Goal: Transaction & Acquisition: Purchase product/service

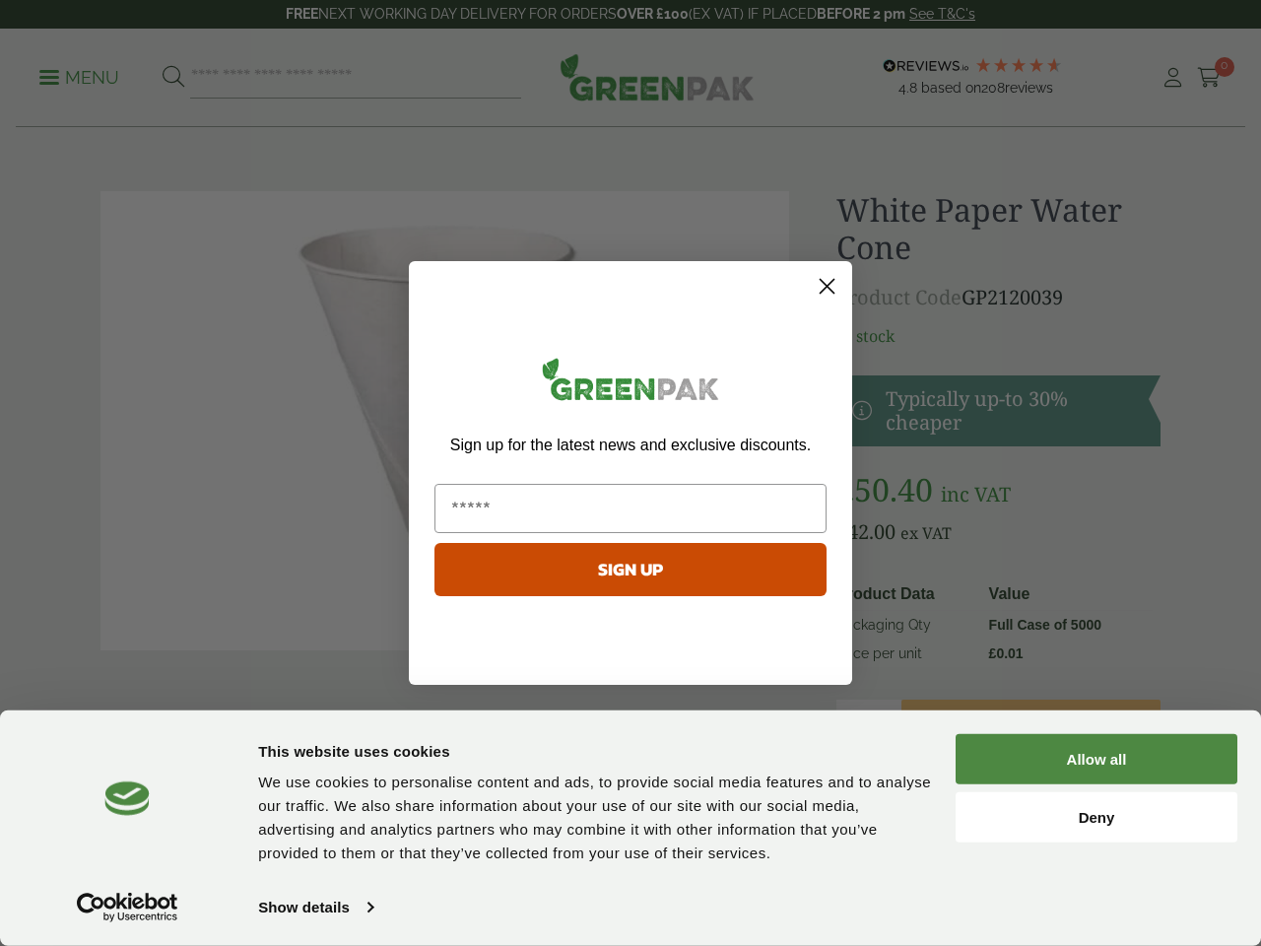
click at [630, 474] on div "POPUP Form" at bounding box center [630, 508] width 404 height 69
click at [315, 907] on link "Show details" at bounding box center [315, 907] width 114 height 30
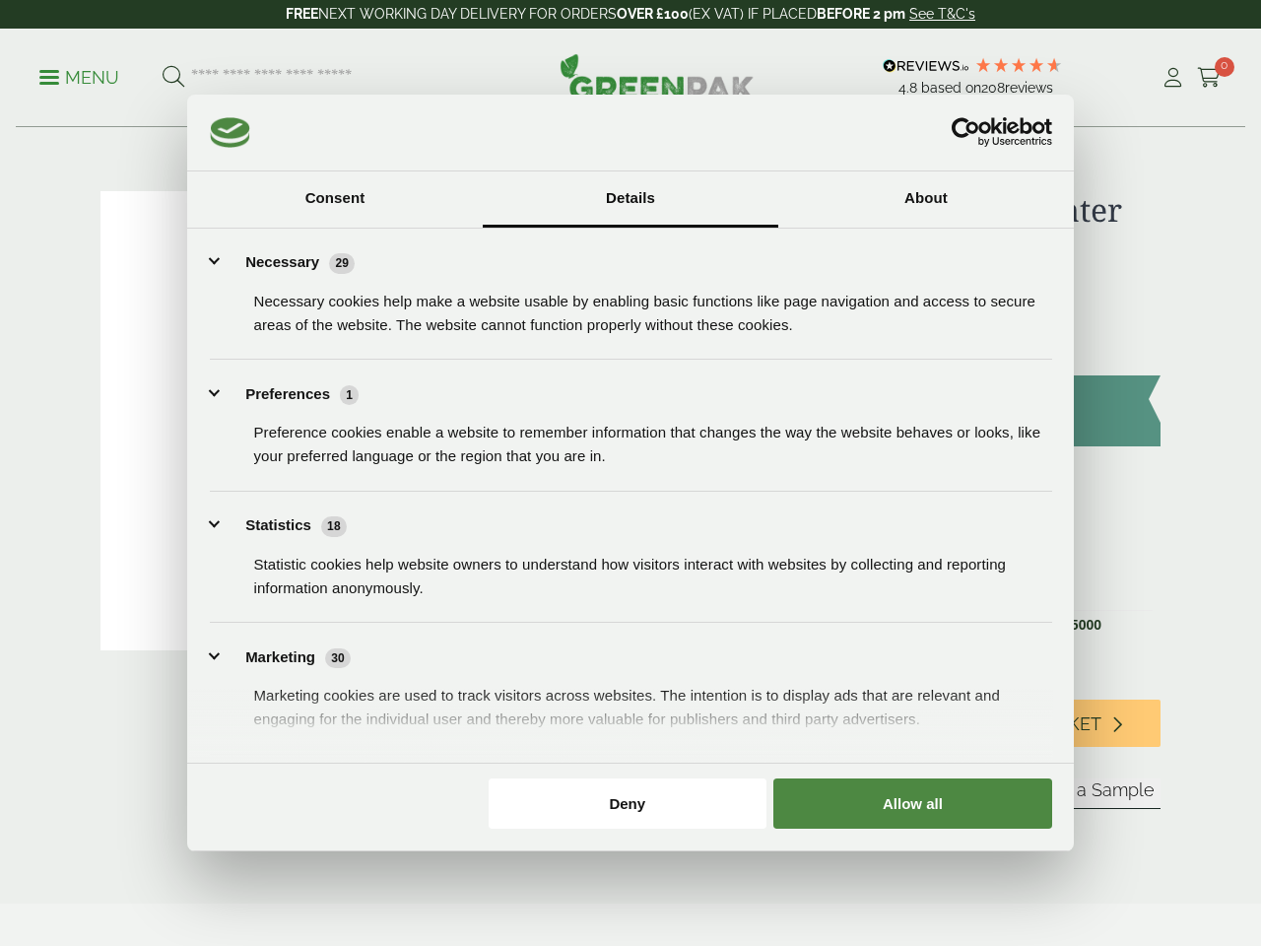
click at [1069, 758] on ul "Necessary 29 Necessary cookies help make a website usable by enabling basic fun…" at bounding box center [631, 562] width 876 height 659
click at [1096, 816] on form "Sleeve Sample" at bounding box center [998, 817] width 324 height 78
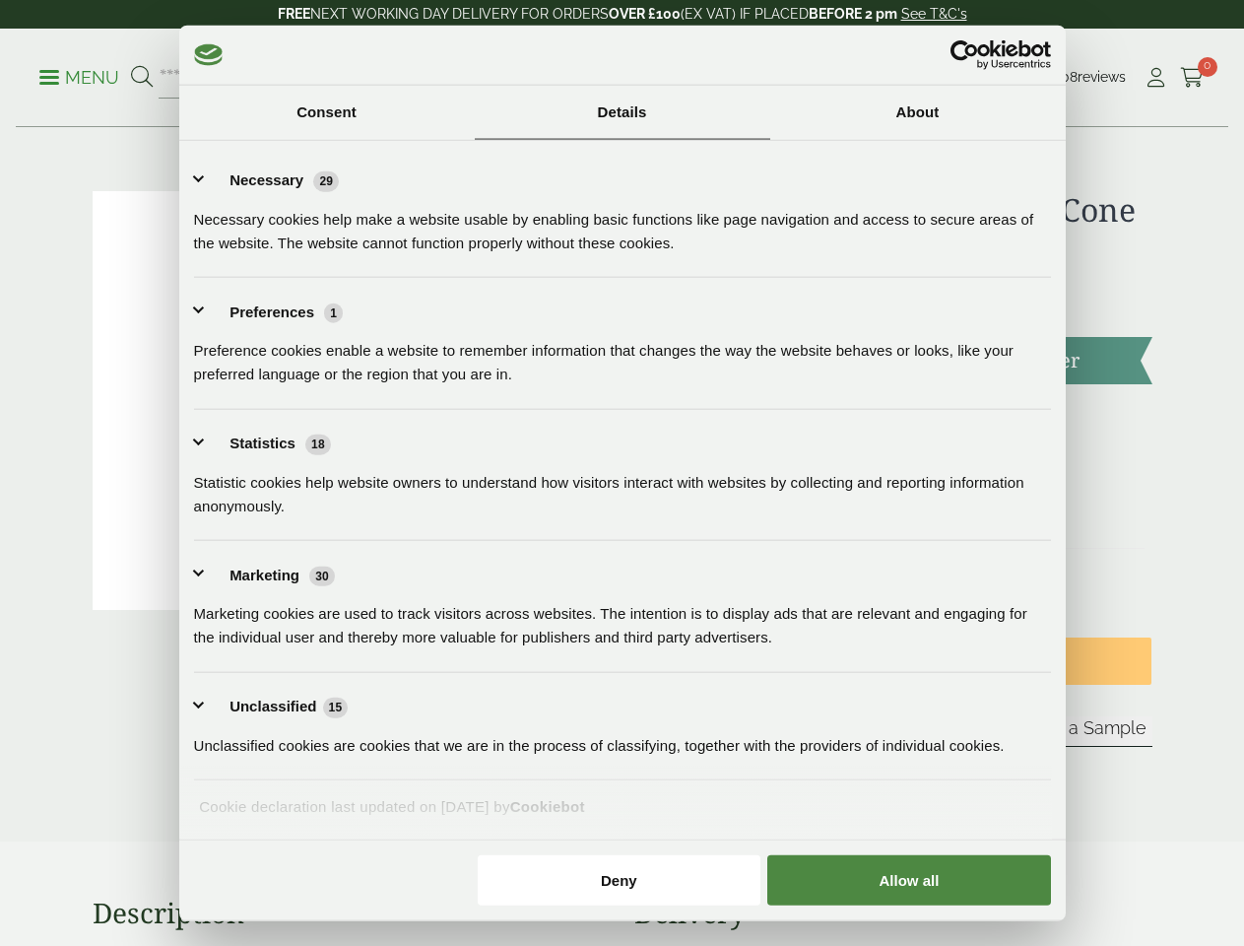
click at [826, 254] on div "Necessary cookies help make a website usable by enabling basic functions like p…" at bounding box center [622, 223] width 857 height 62
click at [630, 517] on div "Statistic cookies help website owners to understand how visitors interact with …" at bounding box center [622, 486] width 857 height 62
